Goal: Information Seeking & Learning: Compare options

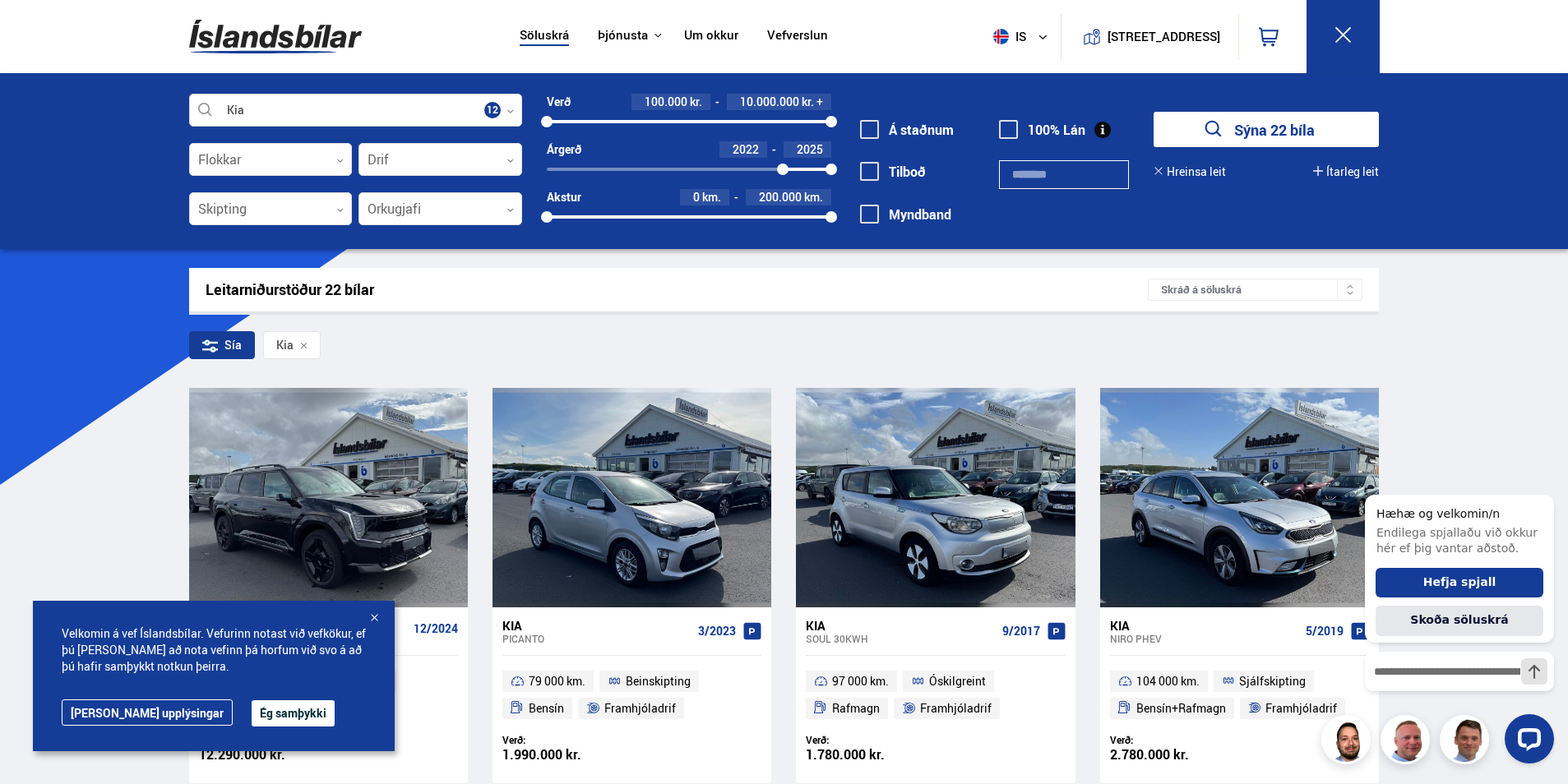
drag, startPoint x: 542, startPoint y: 168, endPoint x: 783, endPoint y: 167, distance: 241.0
click at [783, 167] on div at bounding box center [783, 169] width 11 height 11
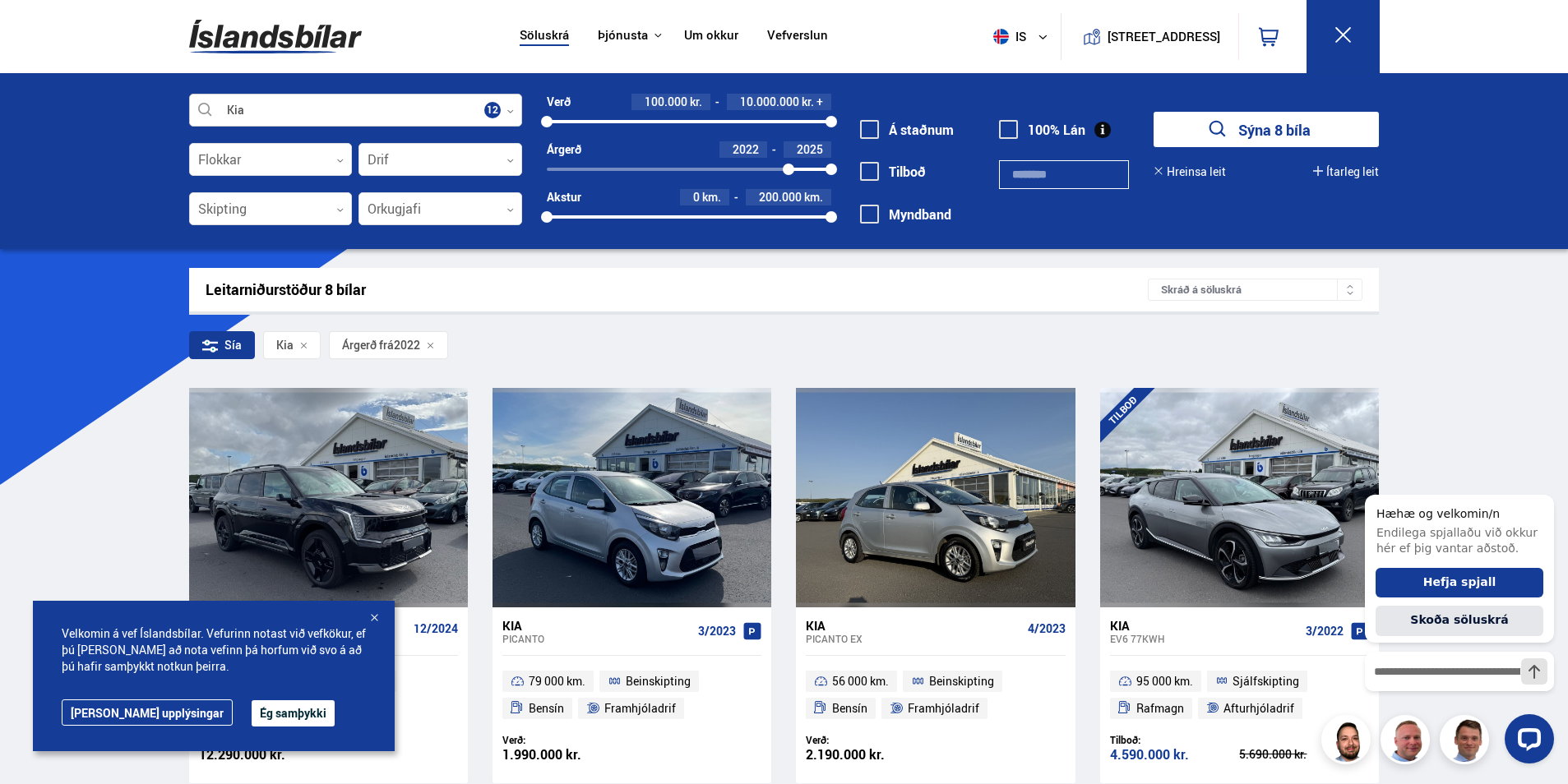
click at [343, 105] on div at bounding box center [355, 110] width 333 height 33
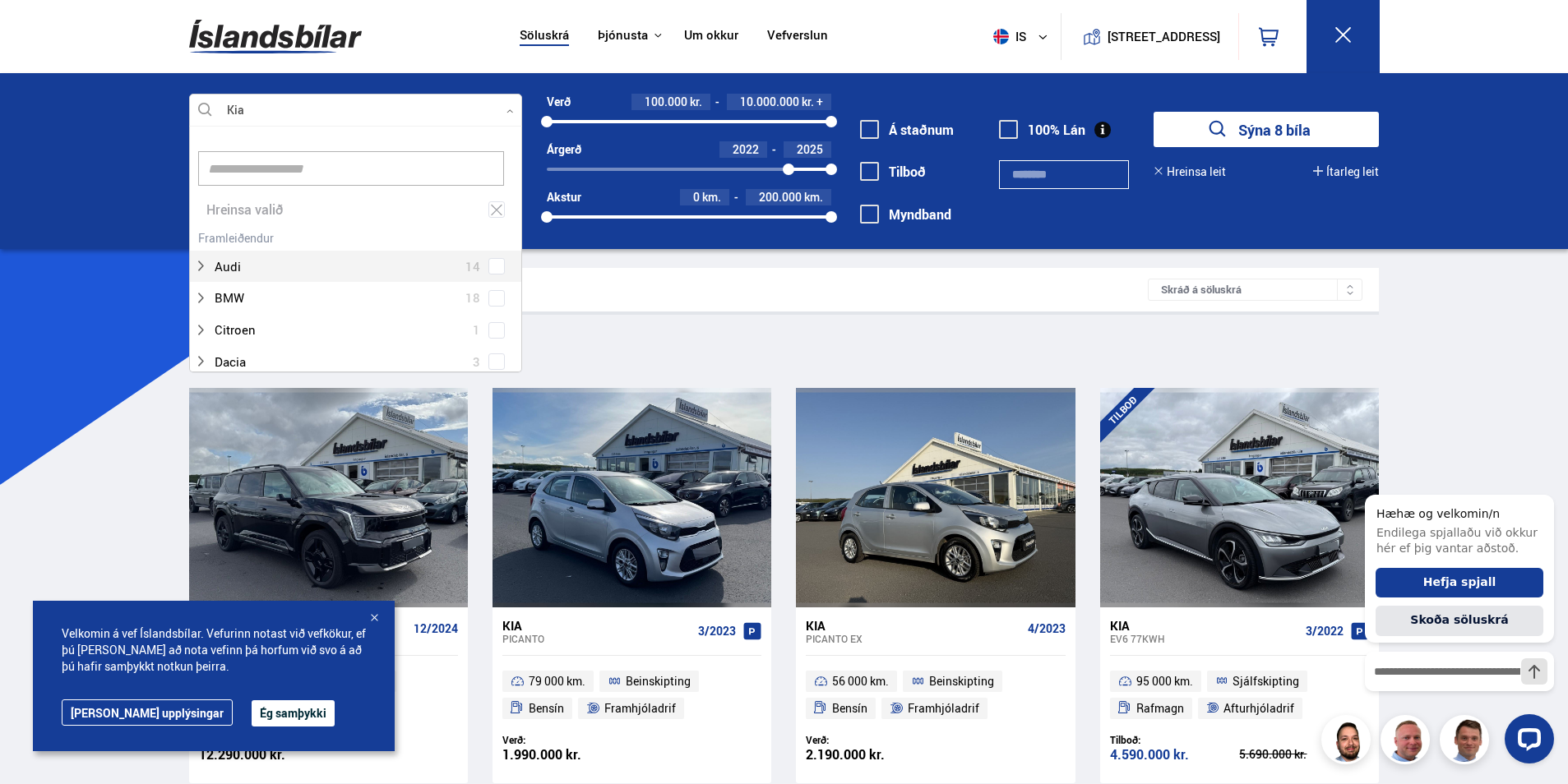
scroll to position [245, 328]
click at [488, 200] on div "Hreinsa valið" at bounding box center [355, 210] width 331 height 32
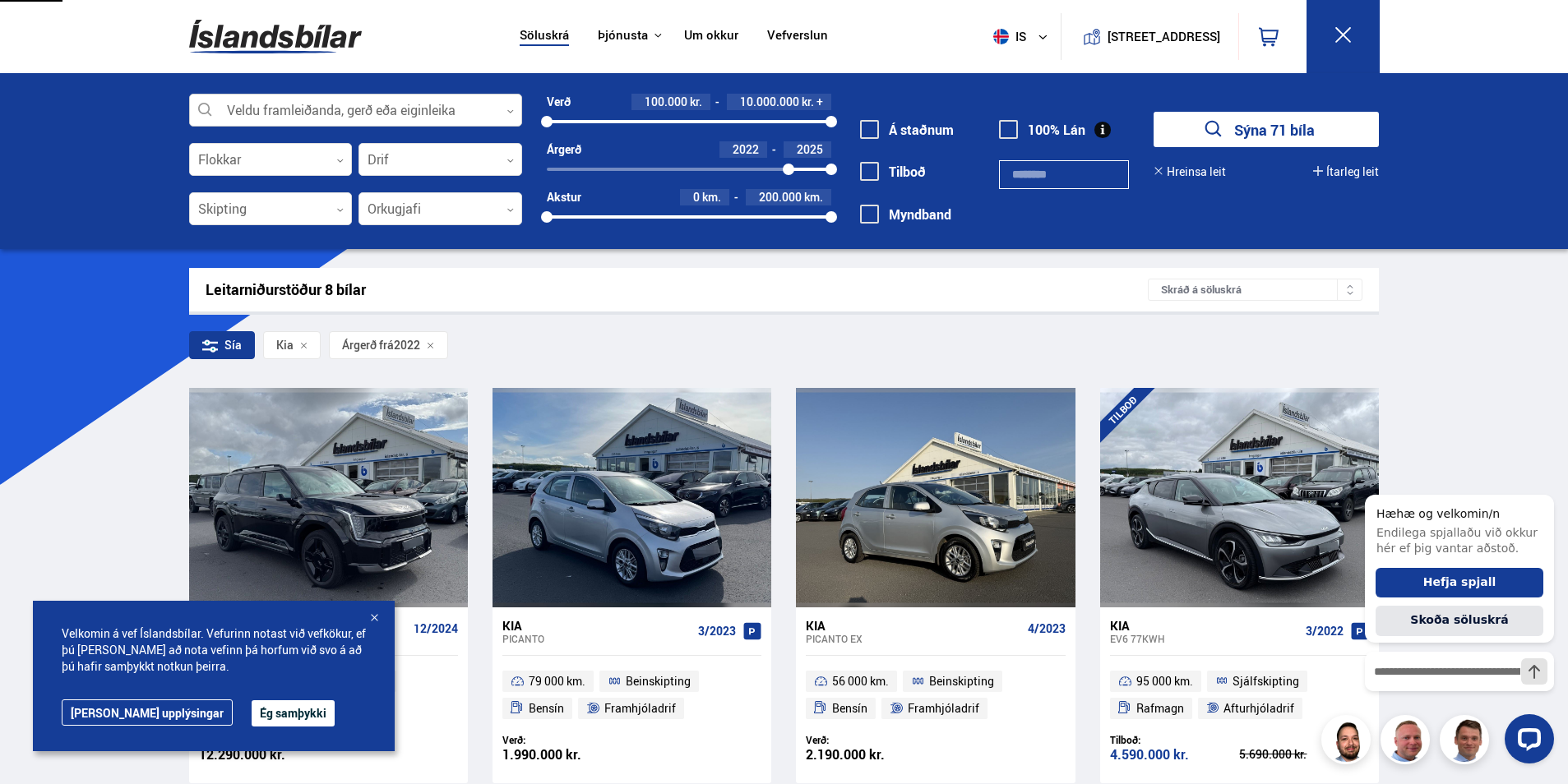
click at [346, 106] on div at bounding box center [355, 110] width 333 height 33
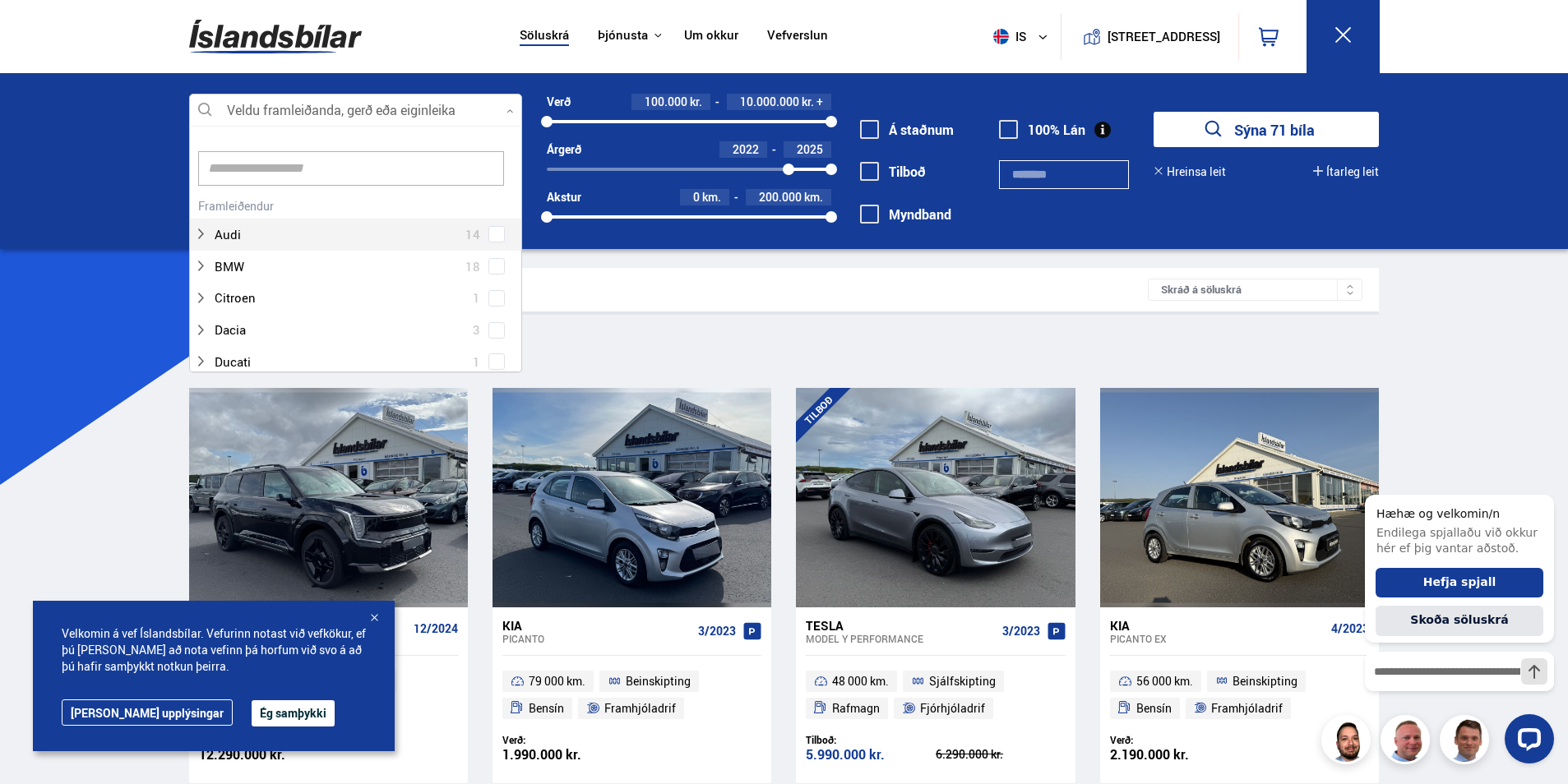
scroll to position [245, 328]
click at [20, 154] on div "Veldu framleiðanda, gerð eða eiginleika 0 Hreinsa valið Audi 14 BMW 18 Citroen …" at bounding box center [784, 161] width 1568 height 176
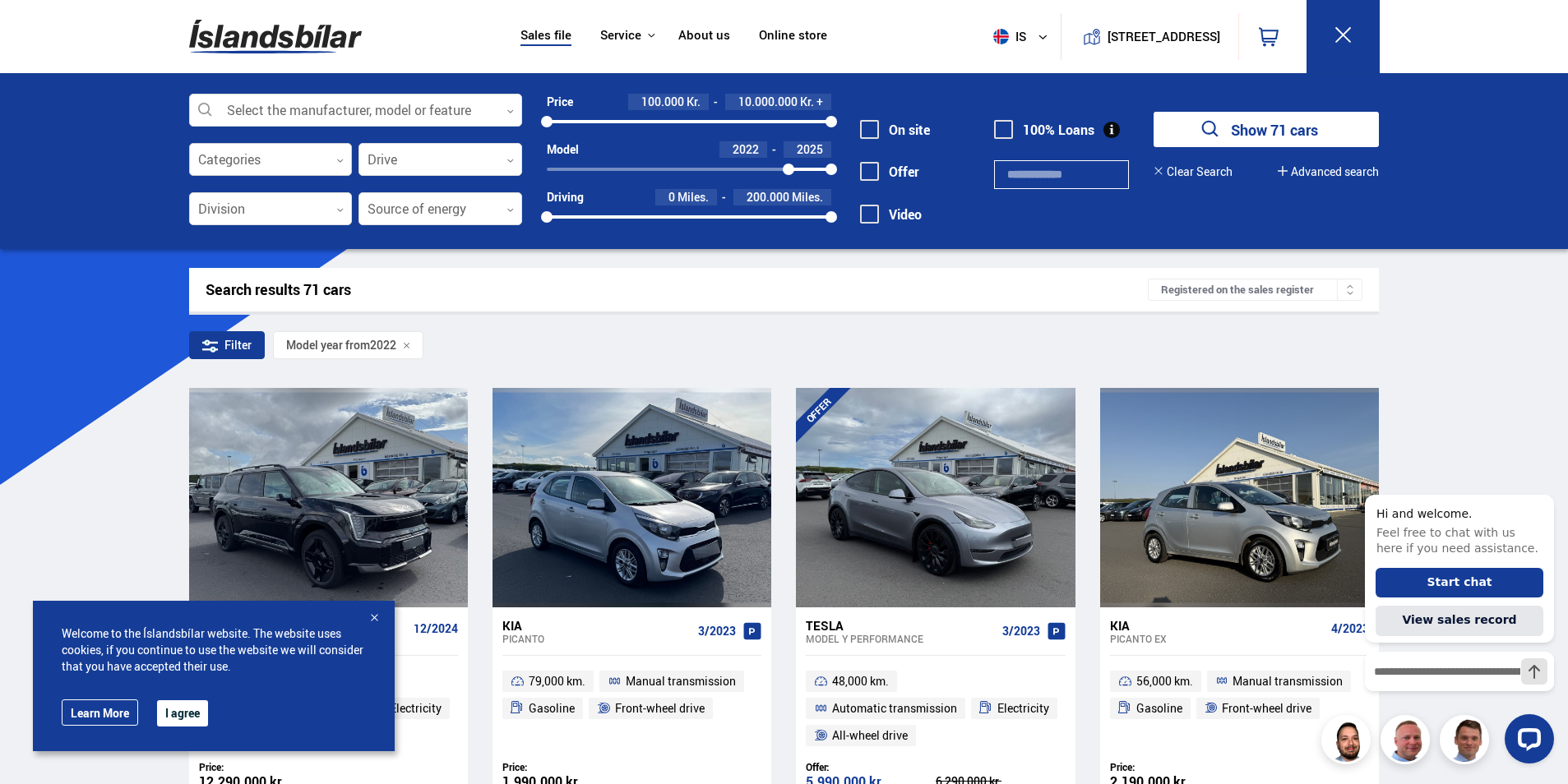
click at [288, 143] on div "Categories 0" at bounding box center [270, 159] width 164 height 33
click at [278, 160] on div at bounding box center [270, 160] width 164 height 33
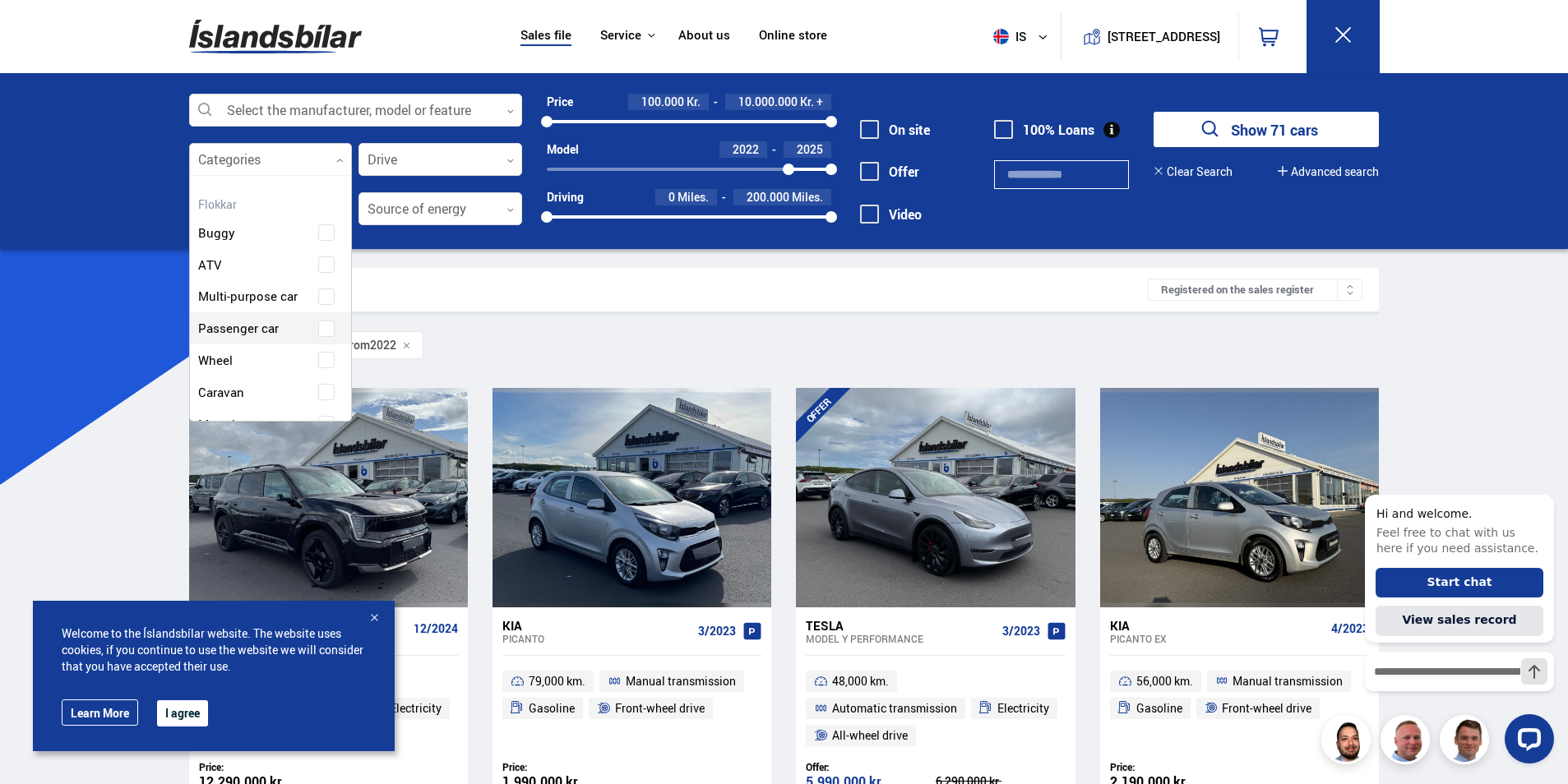
scroll to position [82, 0]
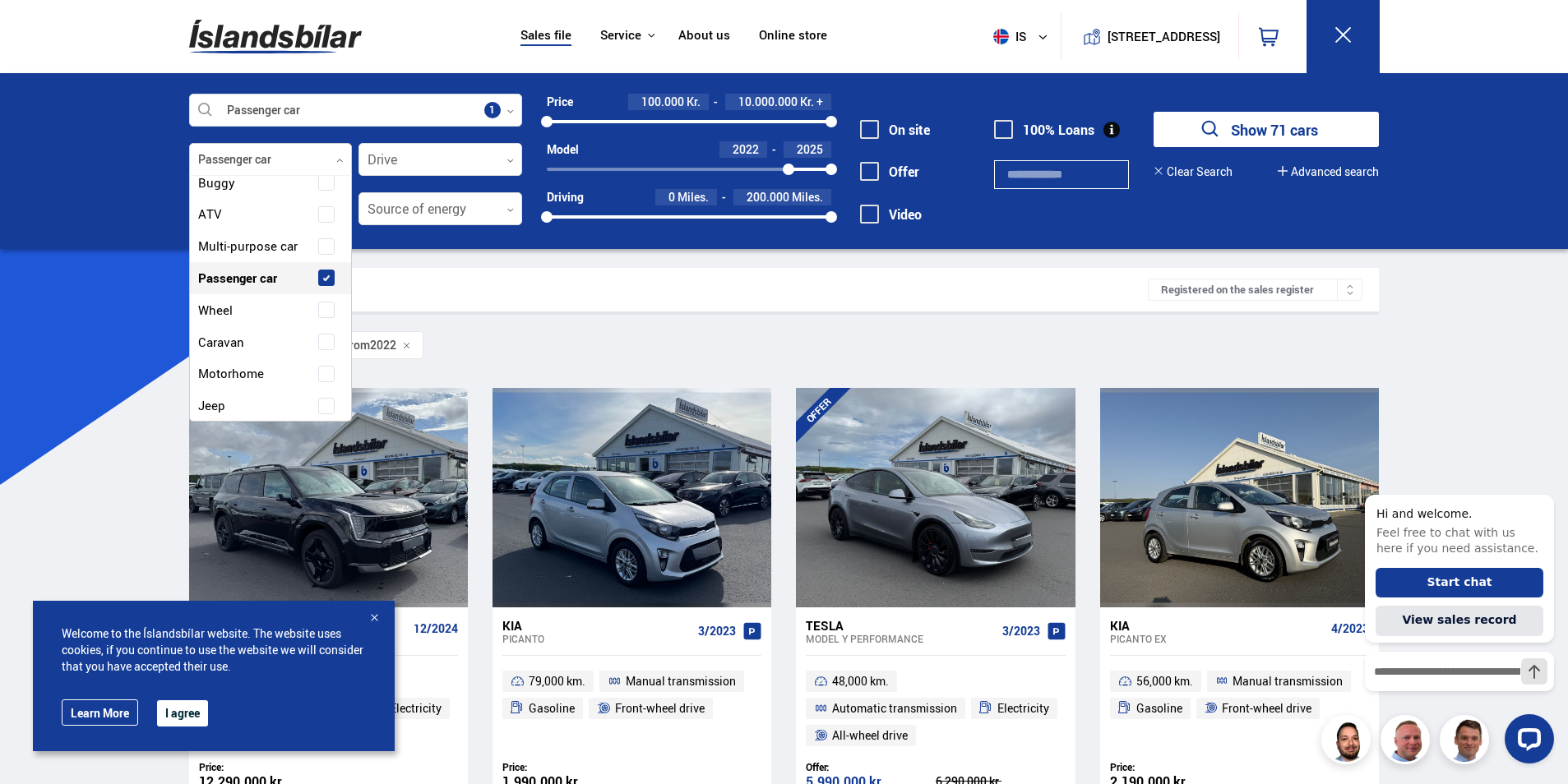
click at [275, 266] on span "Passenger car" at bounding box center [237, 278] width 79 height 24
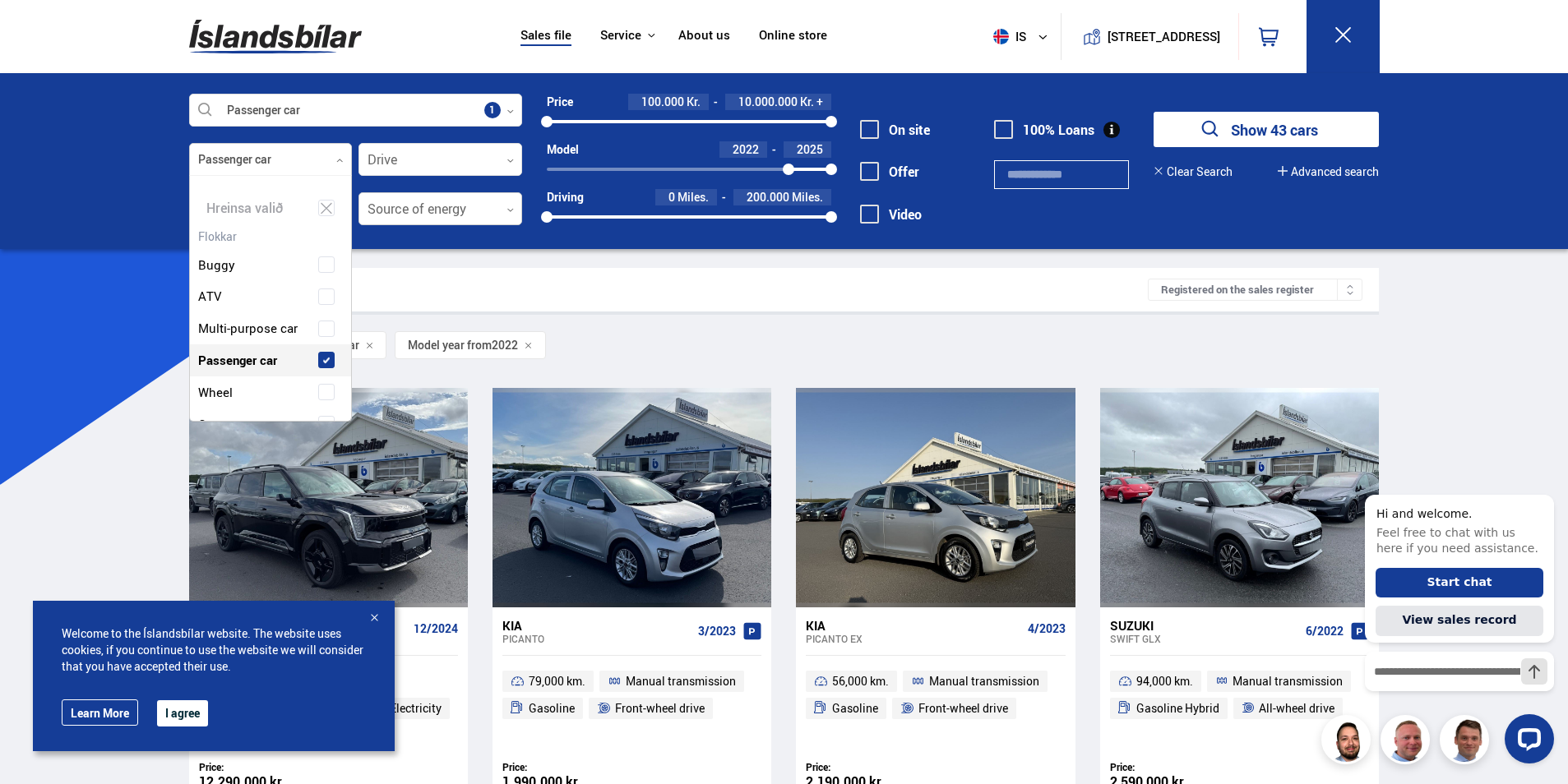
click at [416, 202] on div at bounding box center [439, 209] width 164 height 33
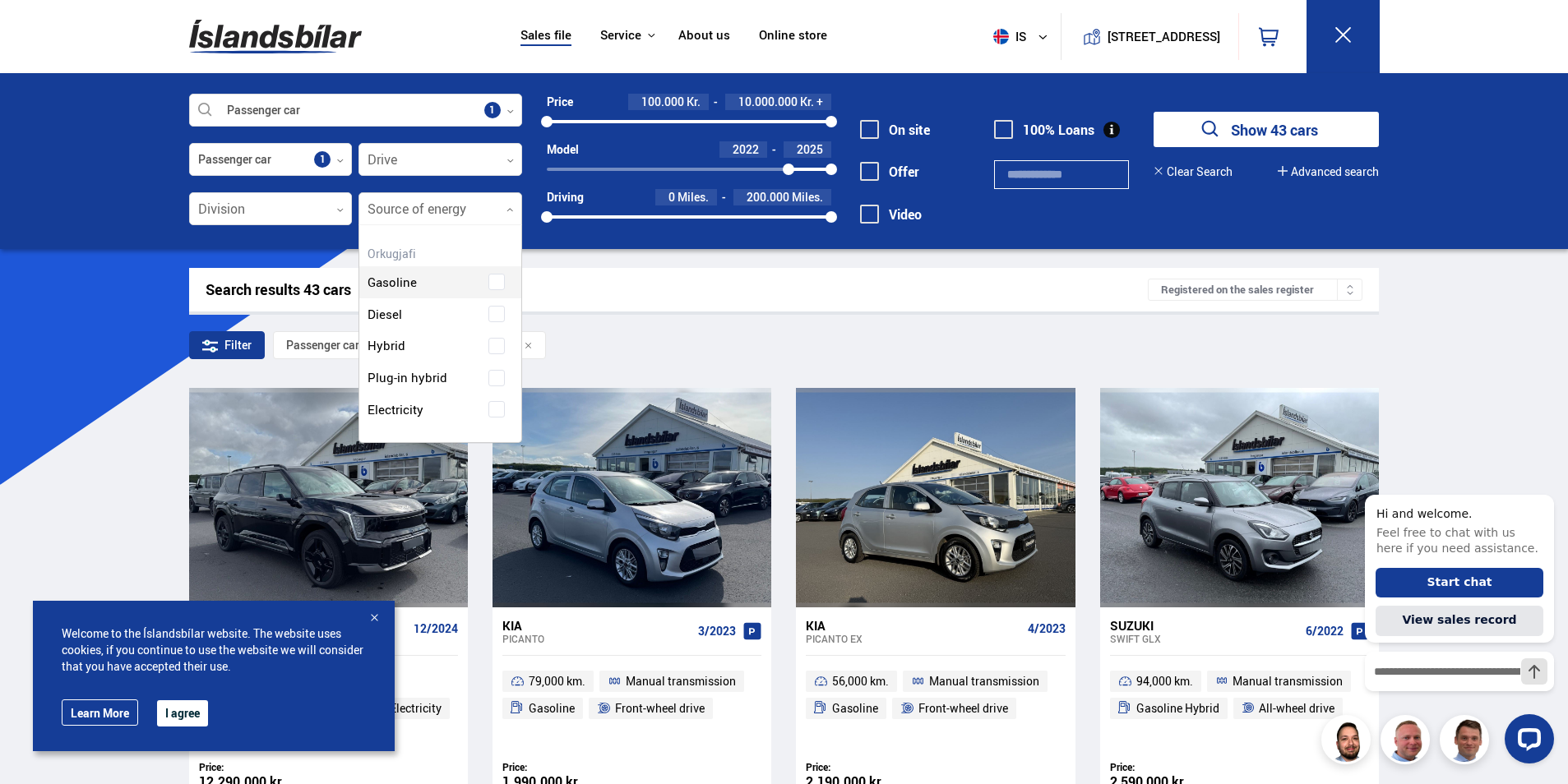
scroll to position [217, 161]
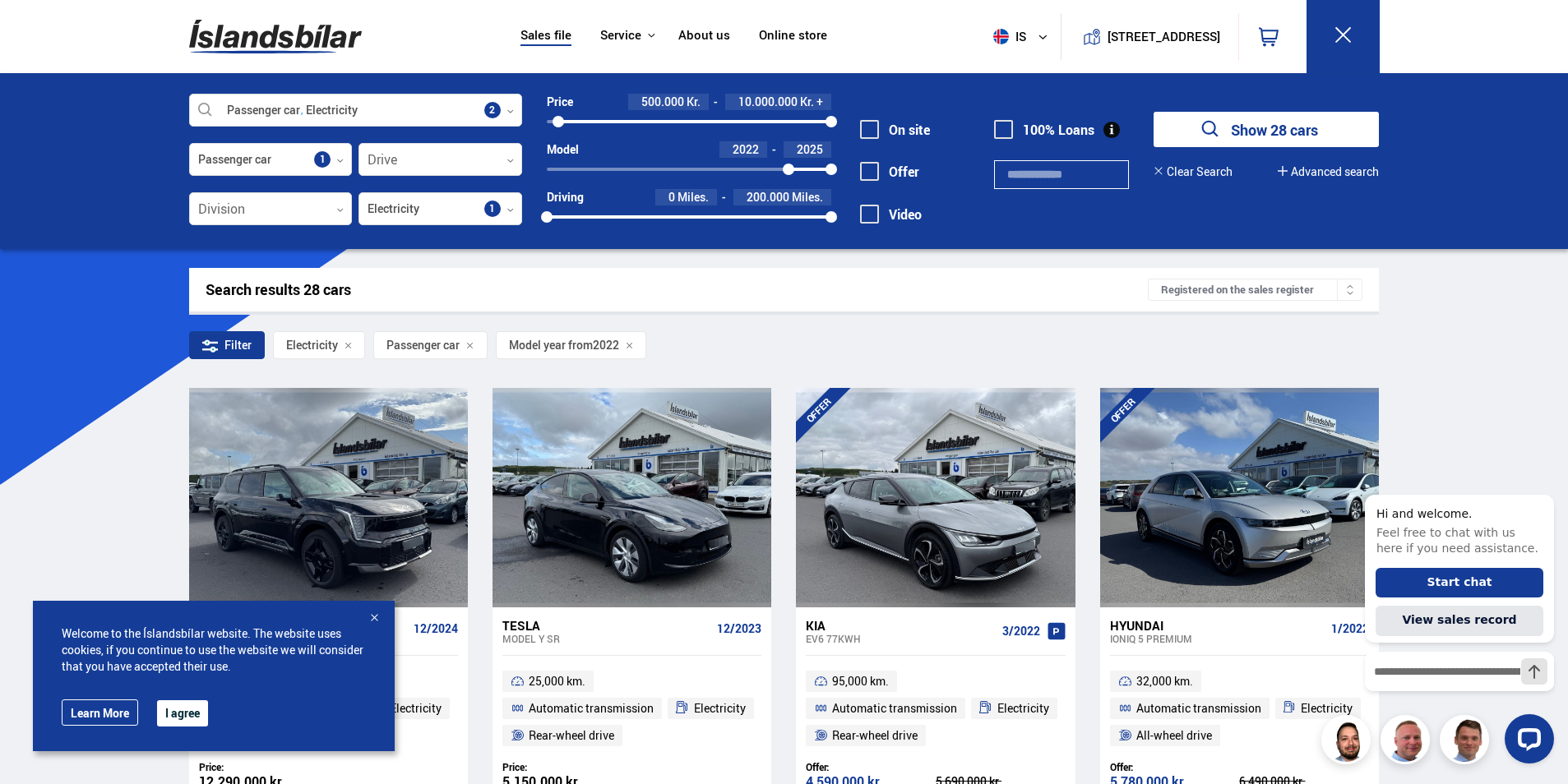
drag, startPoint x: 550, startPoint y: 123, endPoint x: 558, endPoint y: 122, distance: 8.1
click at [558, 122] on div at bounding box center [558, 121] width 11 height 11
drag, startPoint x: 825, startPoint y: 114, endPoint x: 781, endPoint y: 116, distance: 44.0
click at [781, 116] on div "700000 10000000" at bounding box center [689, 121] width 284 height 15
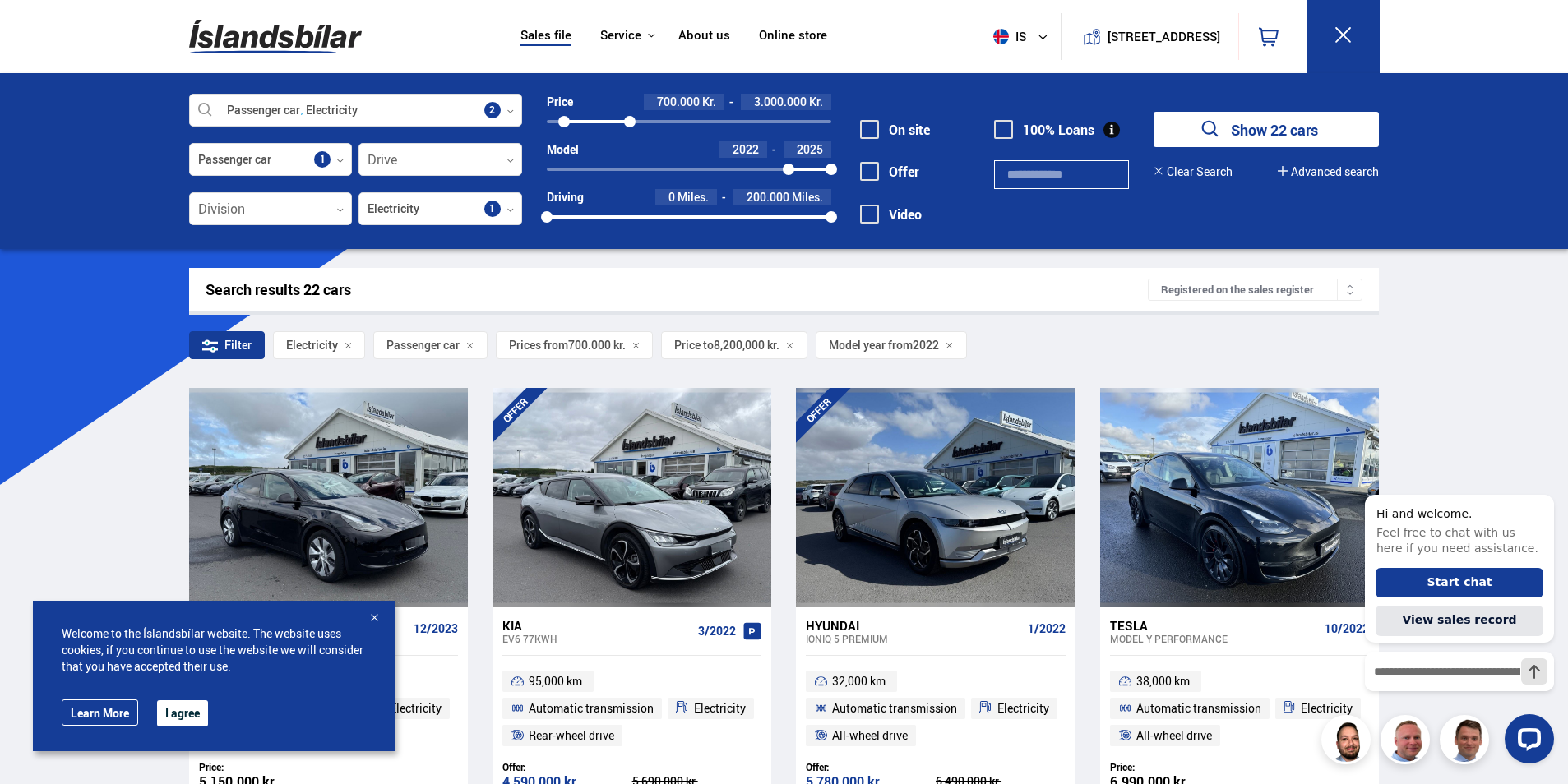
drag, startPoint x: 776, startPoint y: 120, endPoint x: 630, endPoint y: 126, distance: 146.1
click at [630, 126] on div at bounding box center [629, 121] width 11 height 11
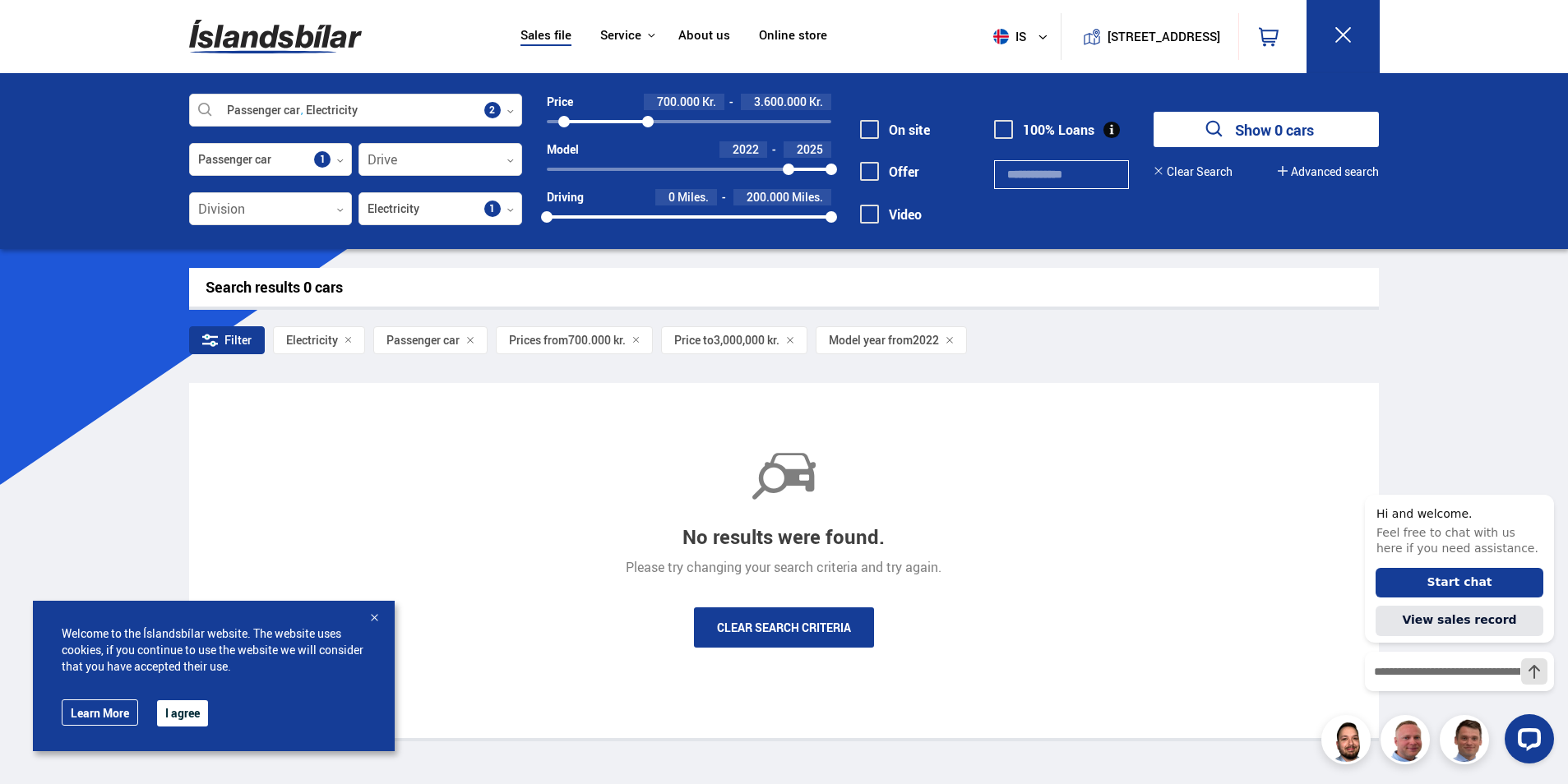
drag, startPoint x: 630, startPoint y: 120, endPoint x: 648, endPoint y: 120, distance: 18.0
click at [648, 120] on div at bounding box center [648, 121] width 11 height 11
drag, startPoint x: 643, startPoint y: 117, endPoint x: 675, endPoint y: 121, distance: 32.2
click at [675, 121] on div at bounding box center [675, 121] width 11 height 11
